Goal: Information Seeking & Learning: Understand process/instructions

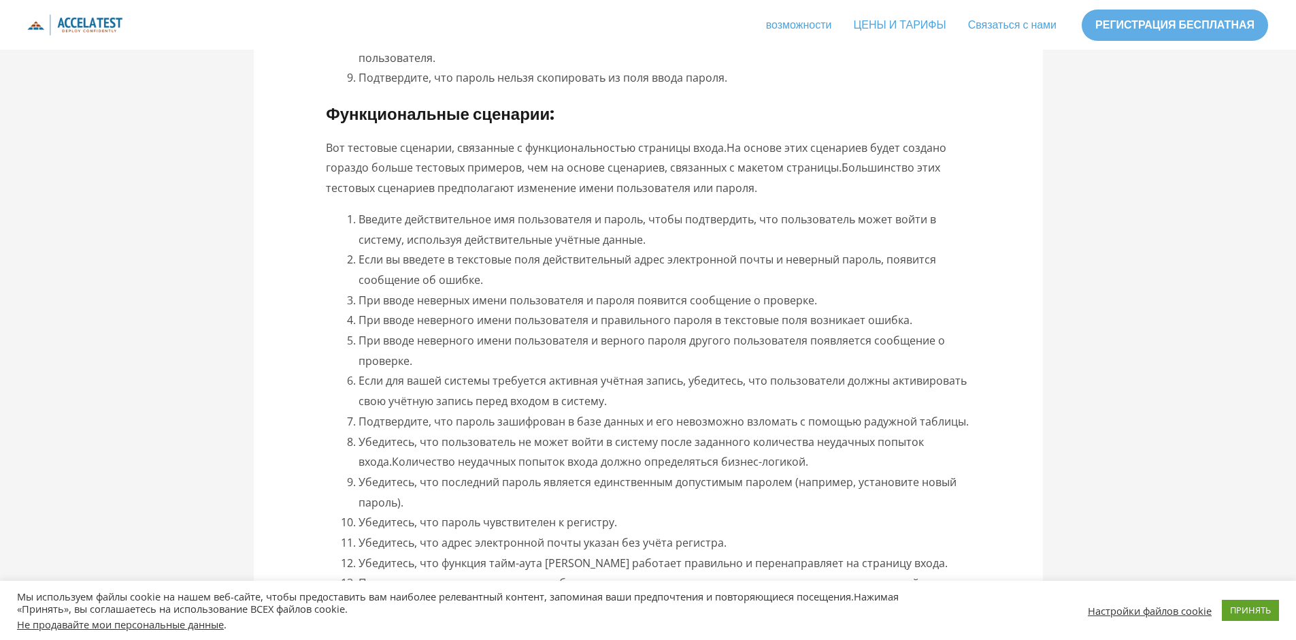
scroll to position [973, 0]
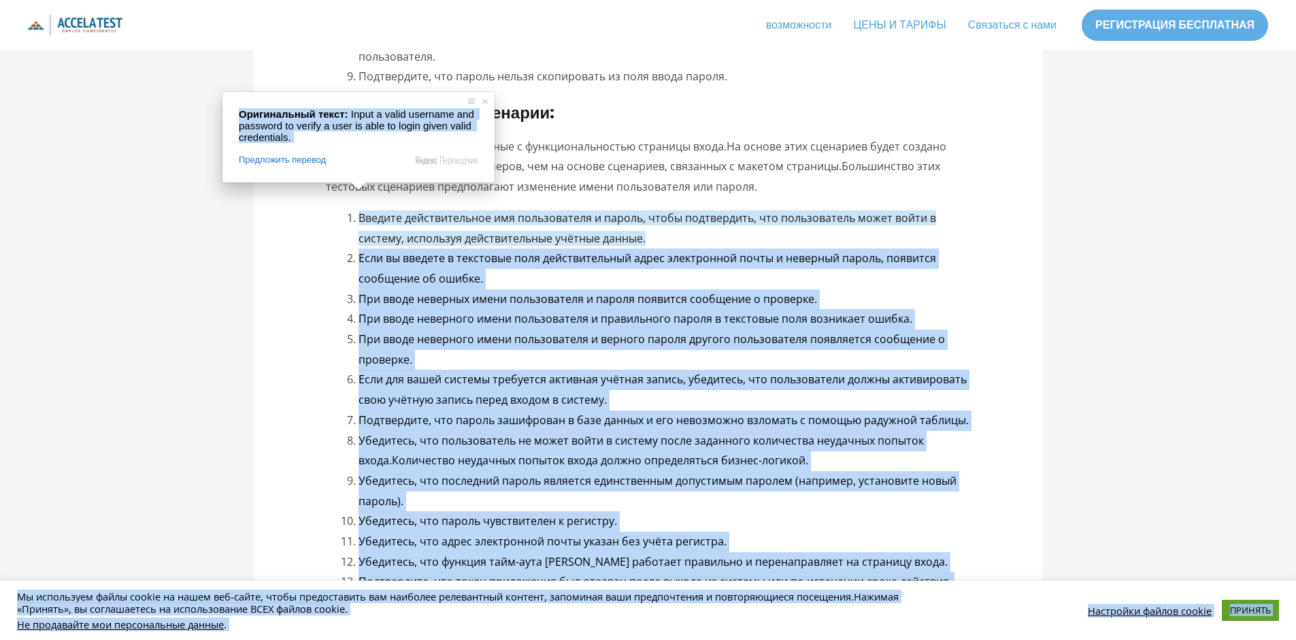
drag, startPoint x: 659, startPoint y: 221, endPoint x: 354, endPoint y: 195, distance: 306.6
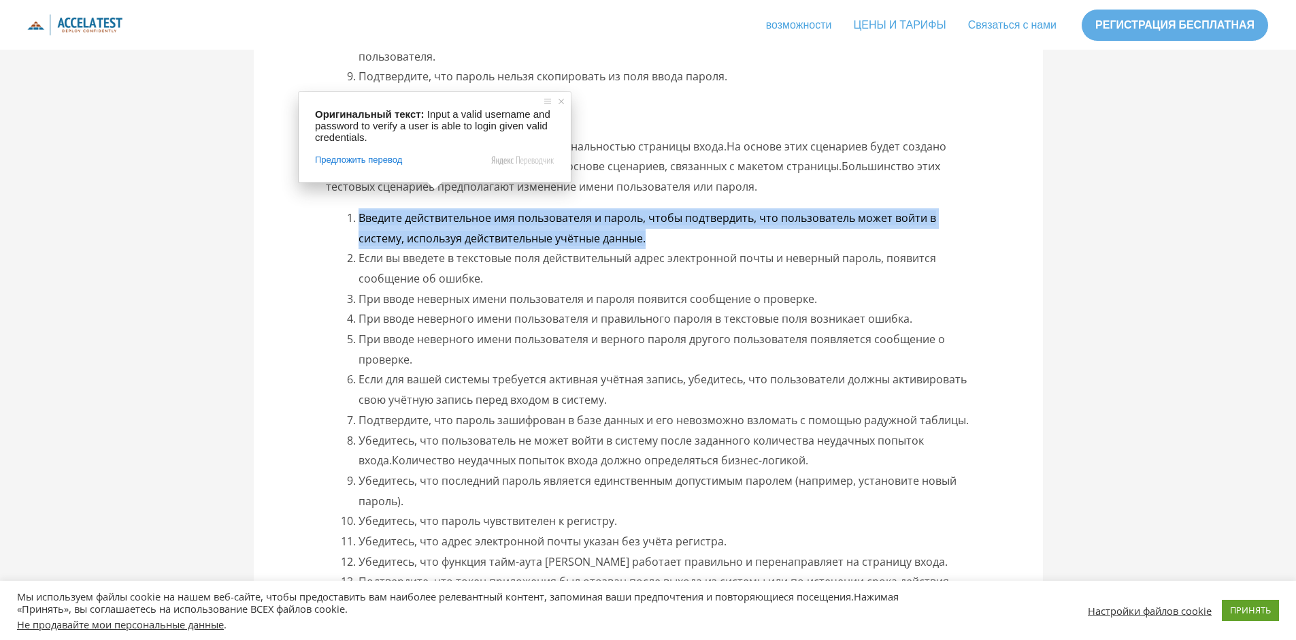
drag, startPoint x: 622, startPoint y: 219, endPoint x: 361, endPoint y: 201, distance: 261.8
click at [361, 208] on li "Введите действительное имя пользователя и пароль, чтобы подтвердить, что пользо…" at bounding box center [665, 228] width 612 height 40
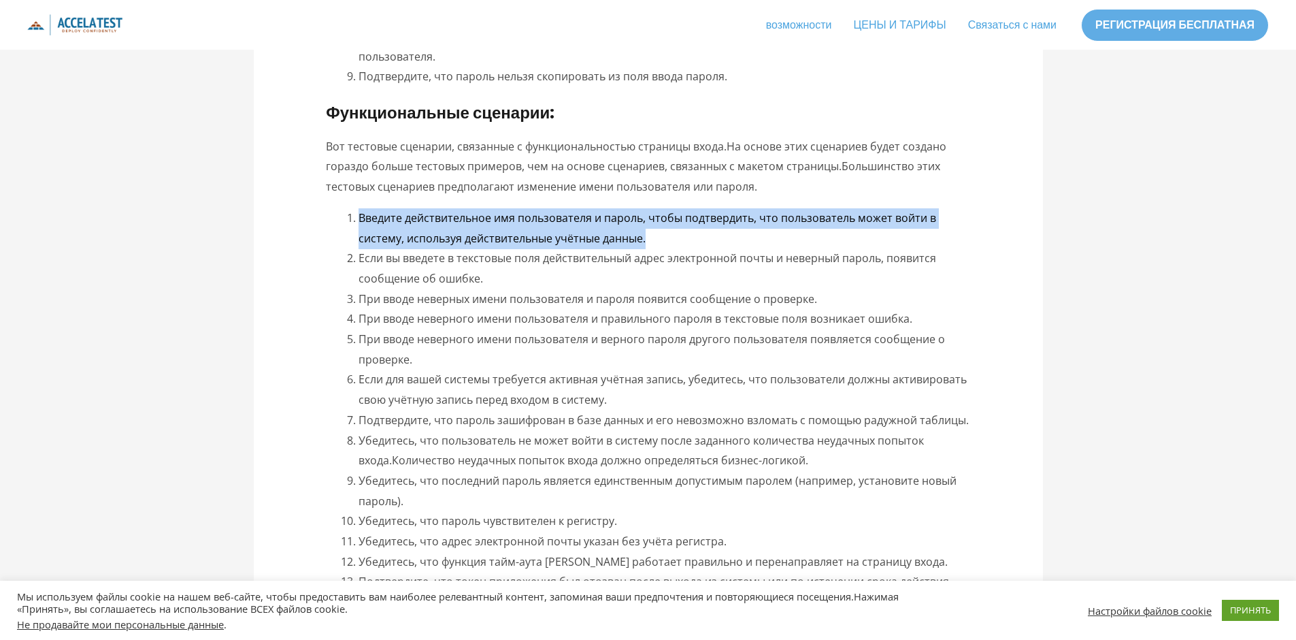
copy ya-tr-span "Введите действительное имя пользователя и пароль, чтобы подтвердить, что пользо…"
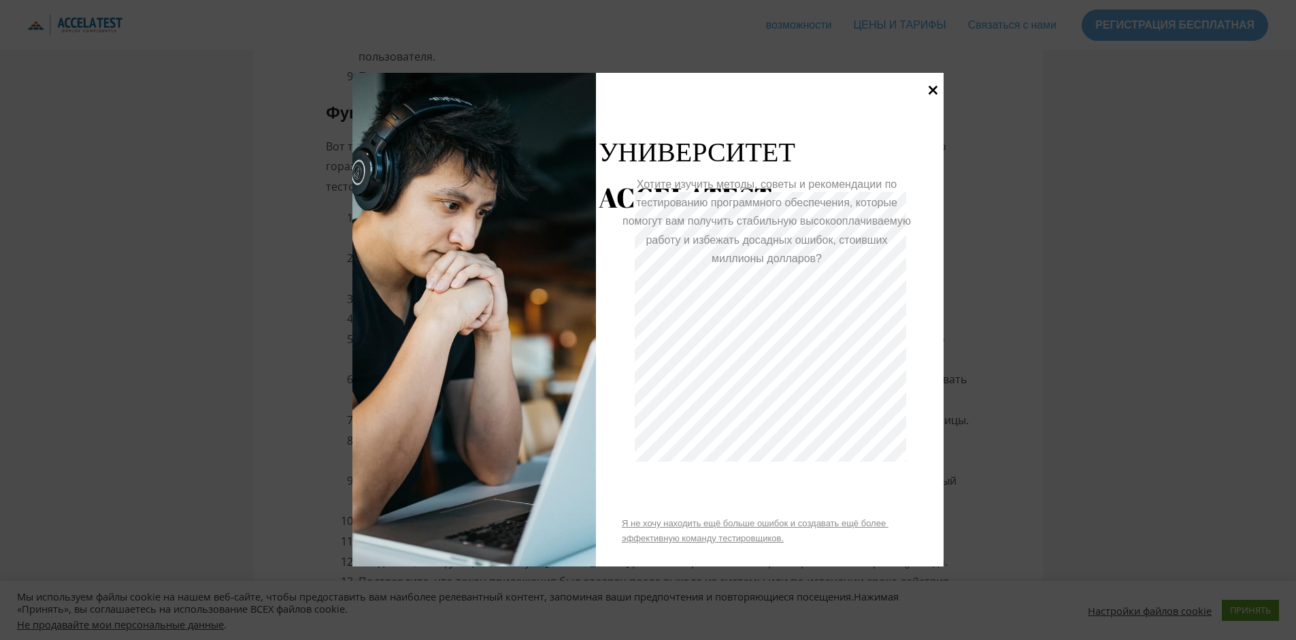
click at [928, 88] on icon at bounding box center [933, 90] width 18 height 18
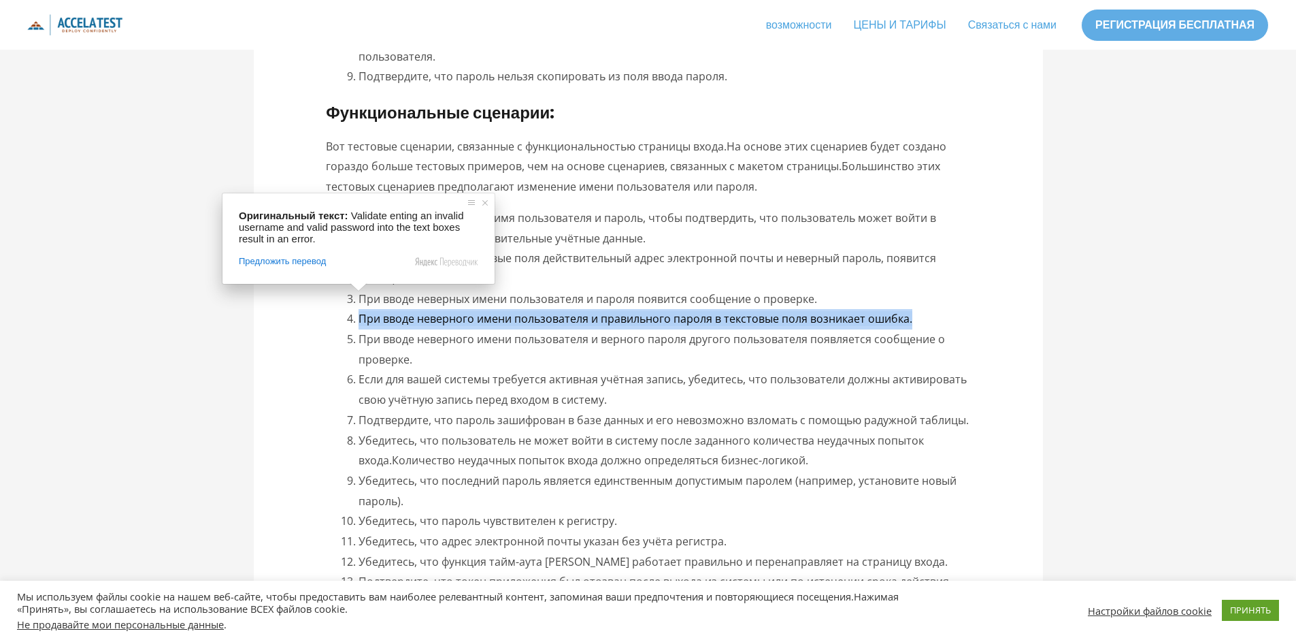
drag, startPoint x: 359, startPoint y: 299, endPoint x: 910, endPoint y: 299, distance: 550.4
click at [910, 311] on ya-tr-span "При вводе неверного имени пользователя и правильного пароля в текстовые поля во…" at bounding box center [636, 318] width 554 height 15
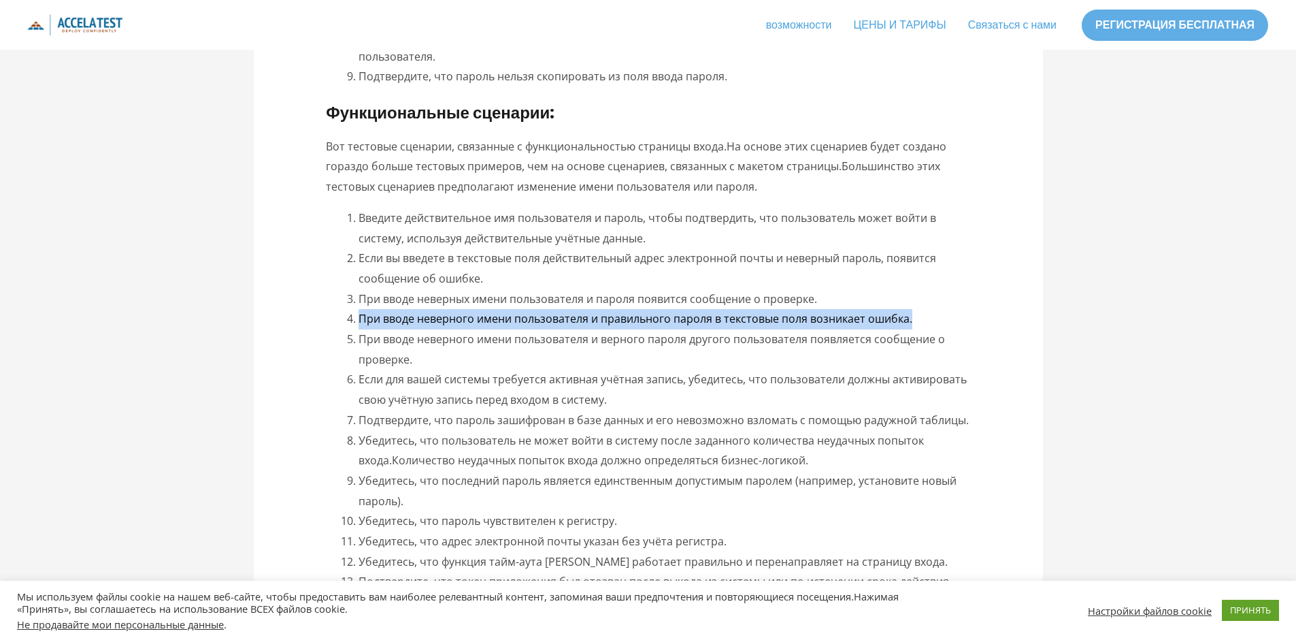
copy ya-tr-span "При вводе неверного имени пользователя и правильного пароля в текстовые поля во…"
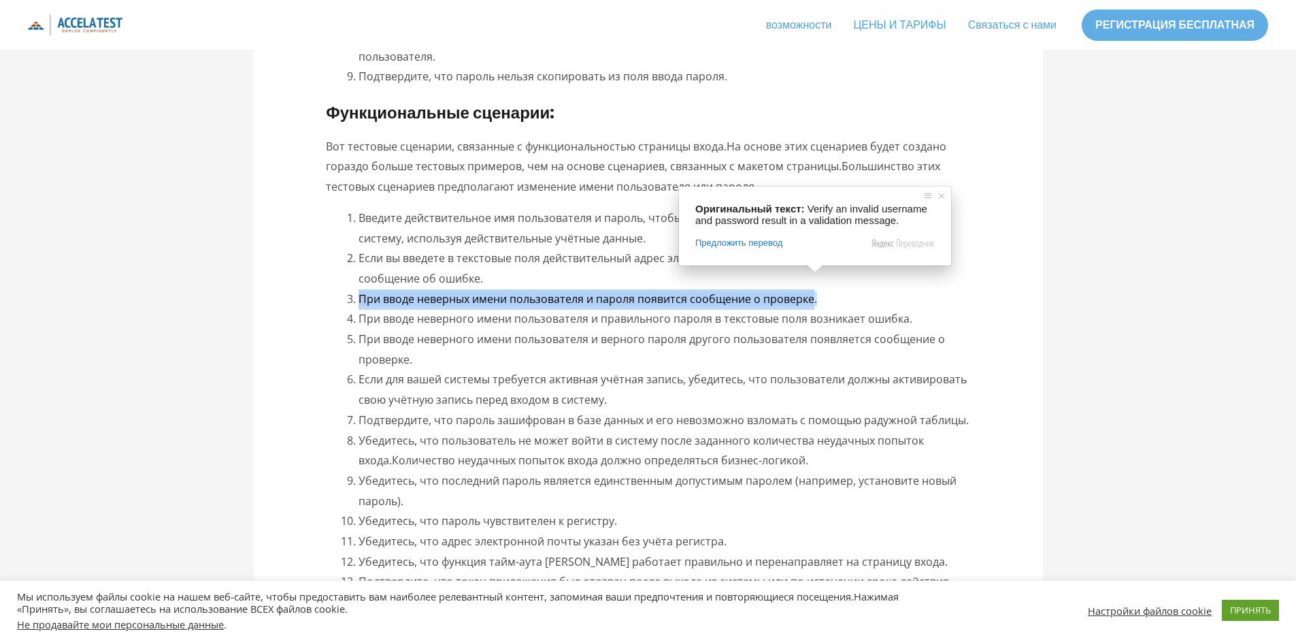
drag, startPoint x: 814, startPoint y: 282, endPoint x: 362, endPoint y: 279, distance: 452.4
click at [362, 291] on ya-tr-span "При вводе неверных имени пользователя и пароля появится сообщение о проверке." at bounding box center [588, 298] width 459 height 15
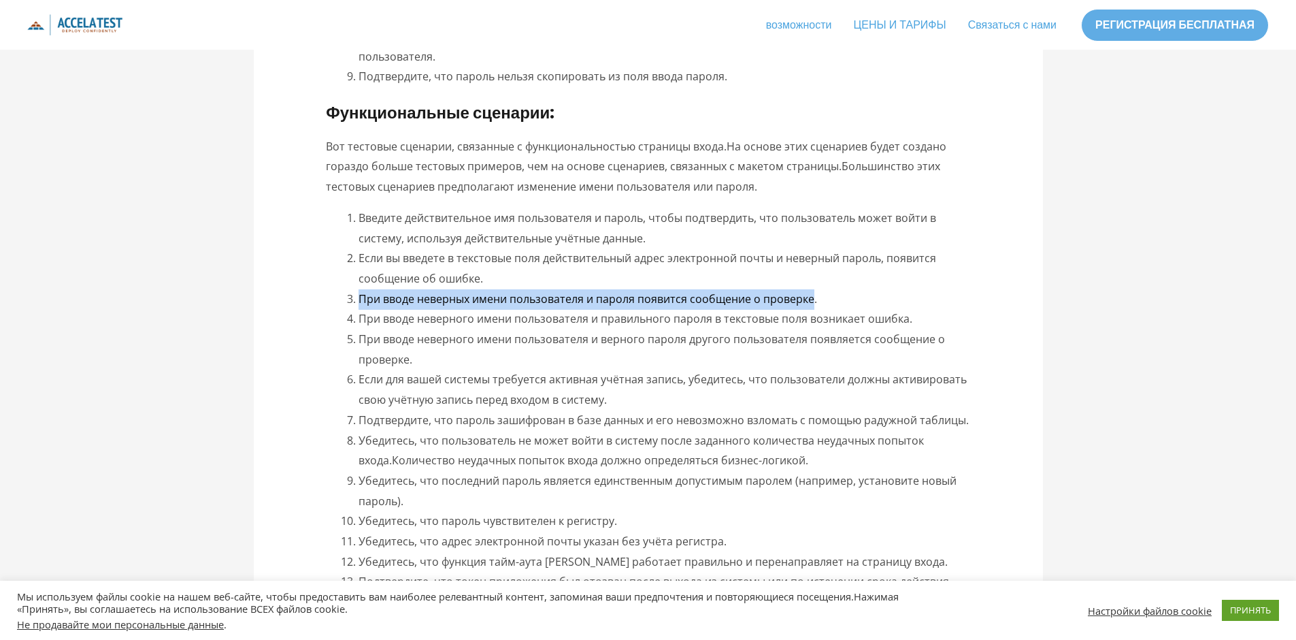
copy ya-tr-span "При вводе неверных имени пользователя и пароля появится сообщение о проверке"
